Goal: Task Accomplishment & Management: Manage account settings

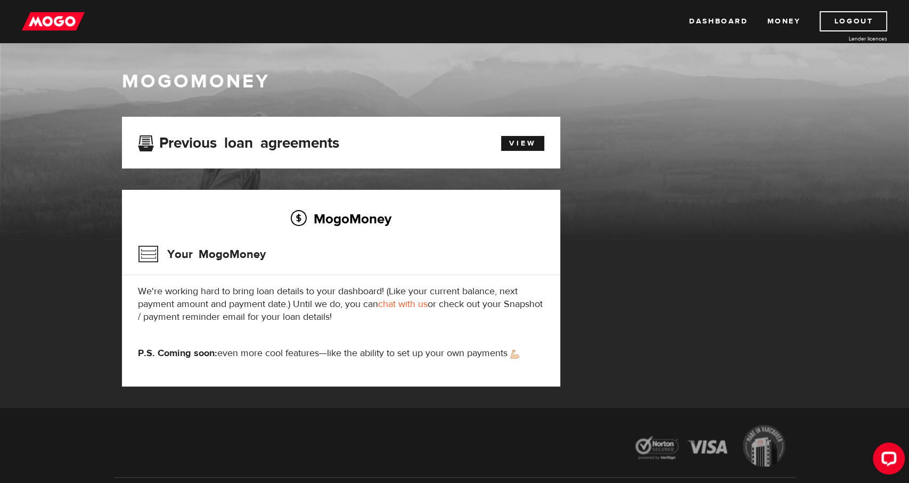
click at [187, 143] on h3 "Previous loan agreements" at bounding box center [238, 141] width 201 height 14
drag, startPoint x: 239, startPoint y: 143, endPoint x: 290, endPoint y: 145, distance: 51.7
click at [241, 143] on h3 "Previous loan agreements" at bounding box center [238, 141] width 201 height 14
drag, startPoint x: 290, startPoint y: 145, endPoint x: 513, endPoint y: 137, distance: 222.8
click at [305, 146] on h3 "Previous loan agreements" at bounding box center [238, 141] width 201 height 14
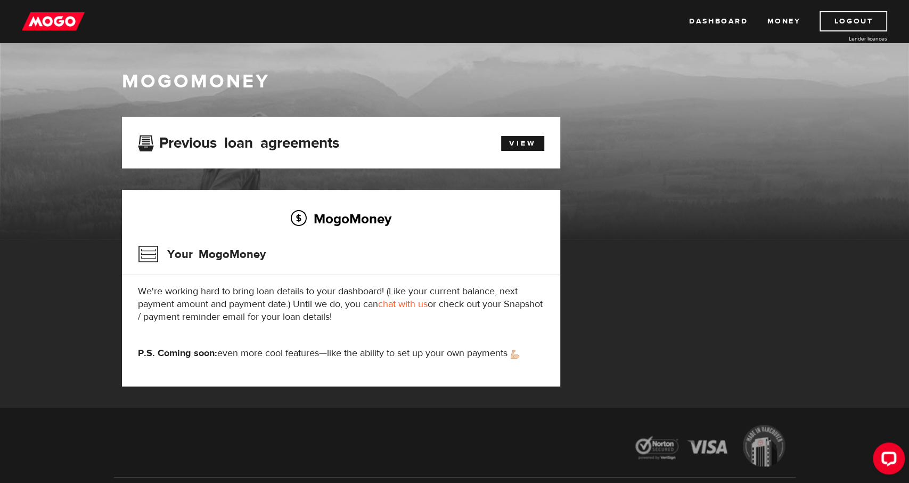
click at [516, 136] on div "View" at bounding box center [517, 142] width 70 height 18
click at [516, 142] on link "View" at bounding box center [522, 143] width 43 height 15
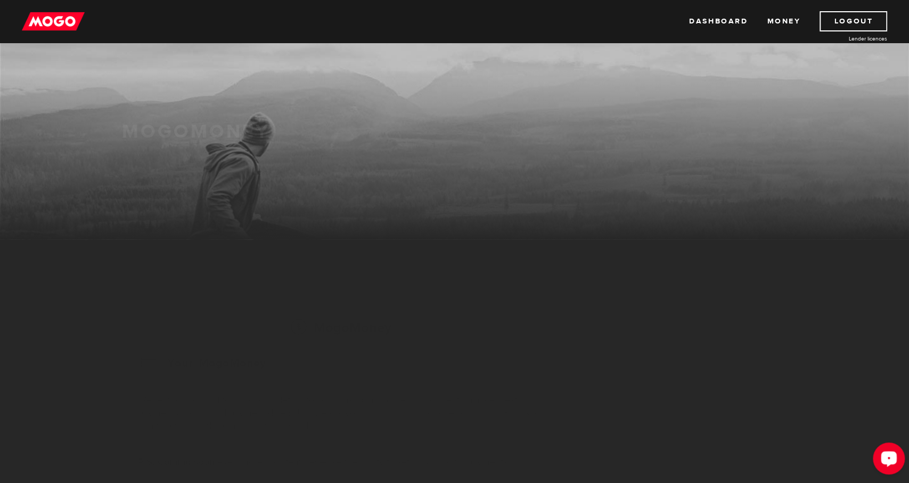
click at [894, 461] on div "Open LiveChat chat widget" at bounding box center [889, 457] width 18 height 18
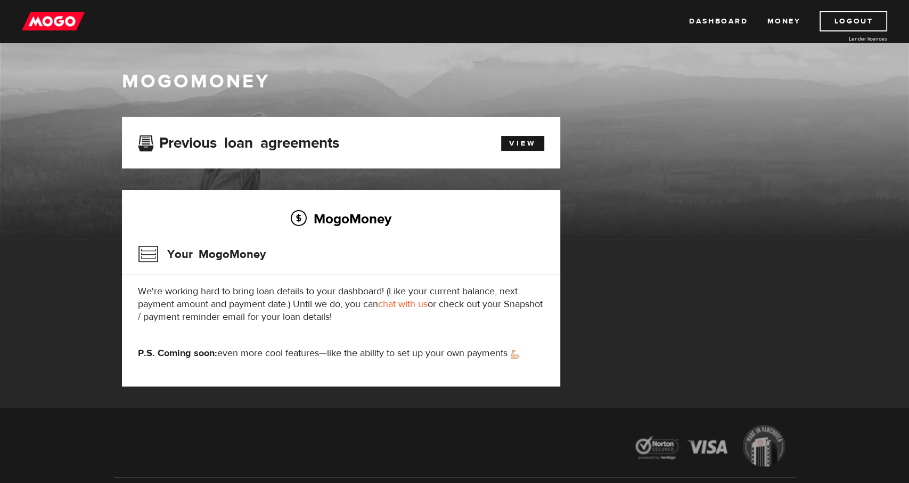
click at [302, 144] on h3 "Previous loan agreements" at bounding box center [238, 141] width 201 height 14
click at [517, 145] on link "View" at bounding box center [522, 143] width 43 height 15
